Goal: Find specific page/section: Find specific page/section

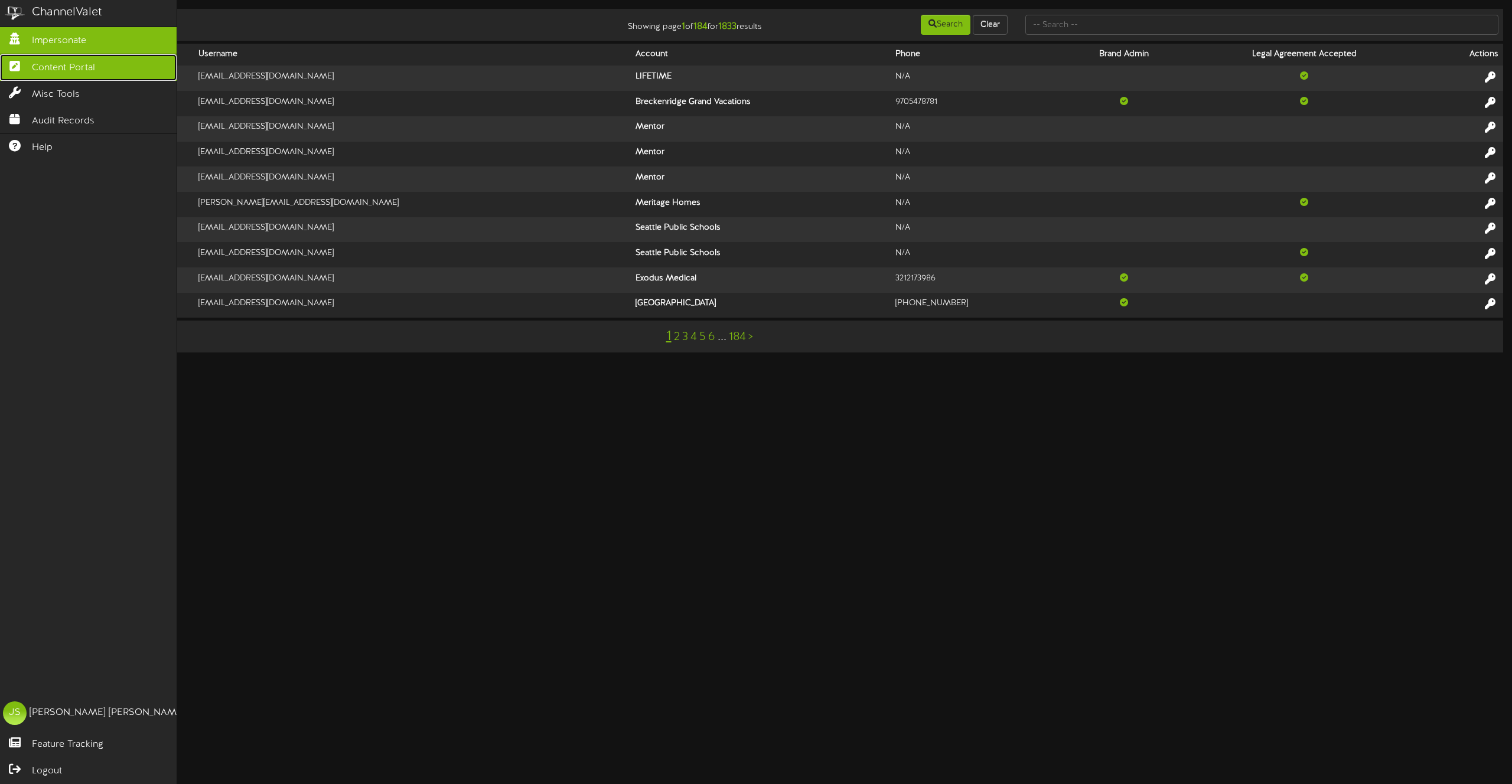
click at [21, 75] on link "Content Portal" at bounding box center [88, 67] width 177 height 26
